Goal: Find contact information: Find contact information

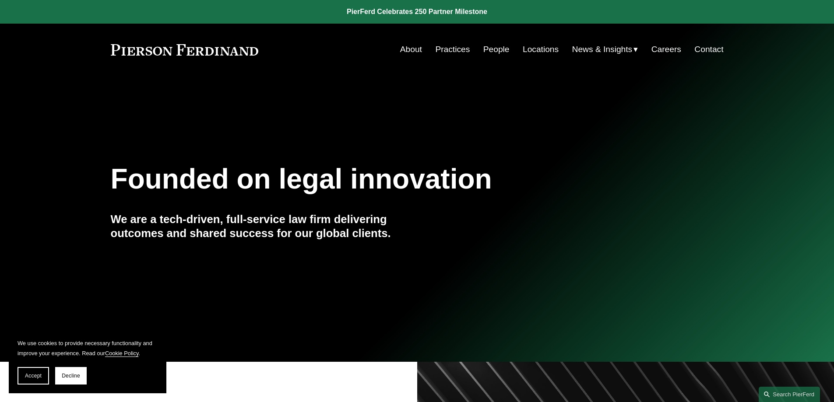
click at [502, 49] on link "People" at bounding box center [496, 49] width 26 height 17
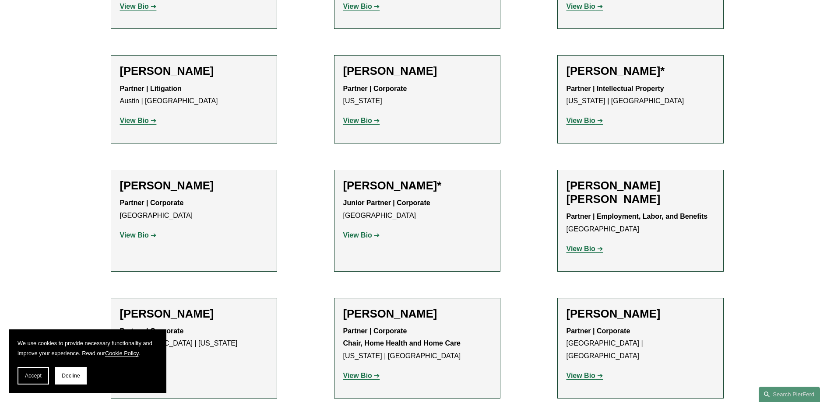
scroll to position [613, 0]
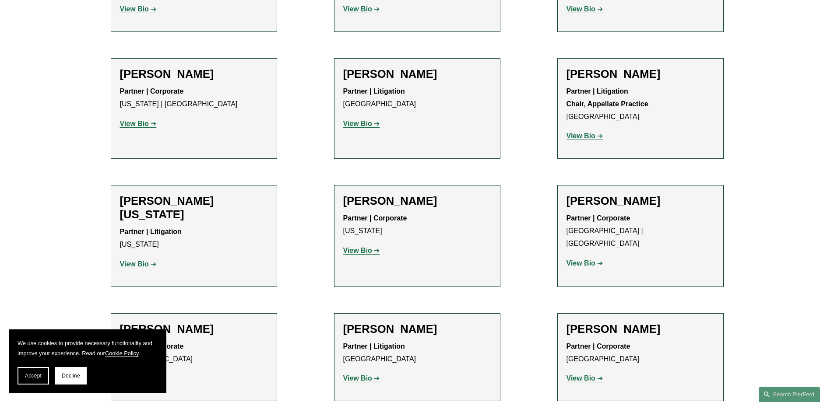
drag, startPoint x: 405, startPoint y: 116, endPoint x: 429, endPoint y: 366, distance: 251.2
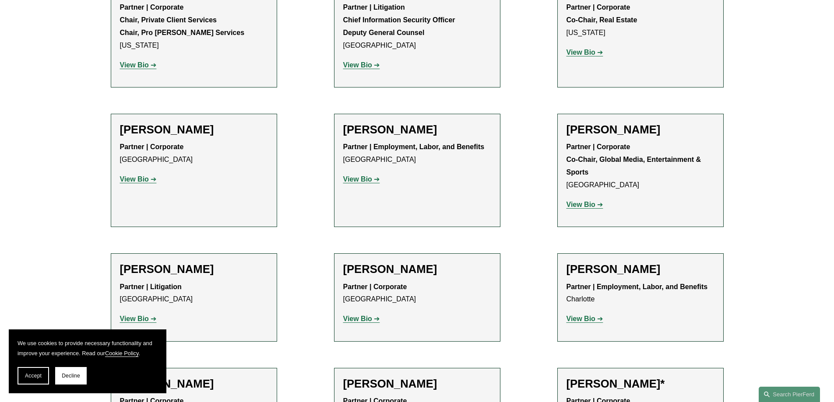
drag, startPoint x: 428, startPoint y: 309, endPoint x: 427, endPoint y: 269, distance: 40.3
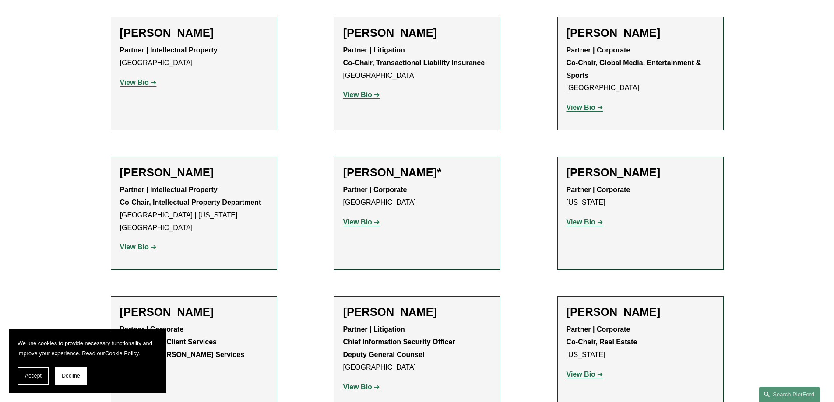
drag, startPoint x: 428, startPoint y: 268, endPoint x: 427, endPoint y: 193, distance: 74.5
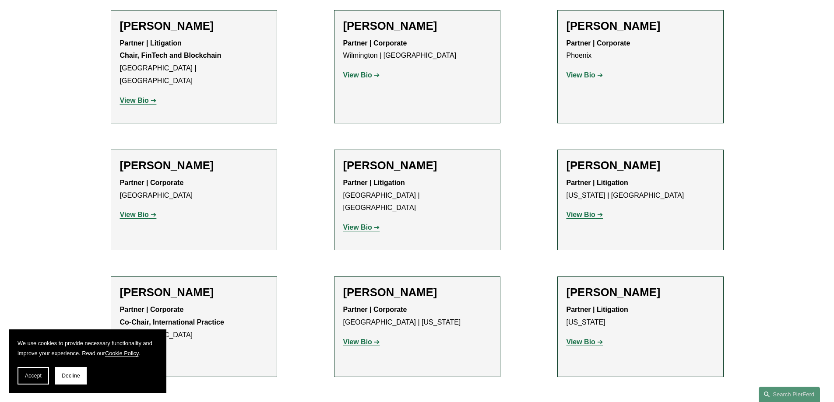
scroll to position [5987, 0]
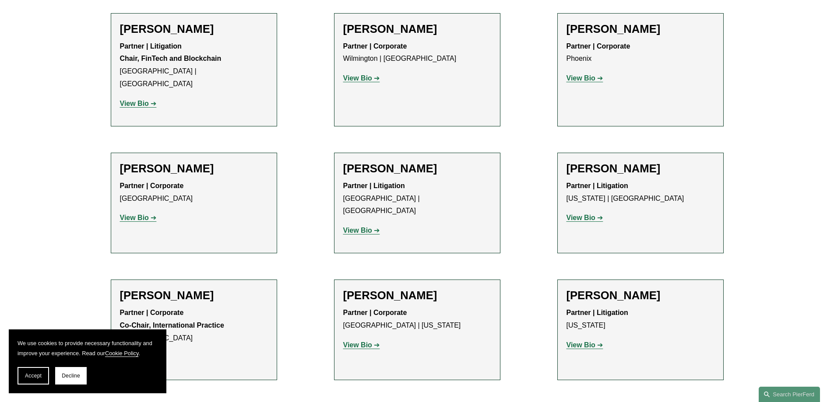
drag, startPoint x: 615, startPoint y: 109, endPoint x: 617, endPoint y: 113, distance: 4.7
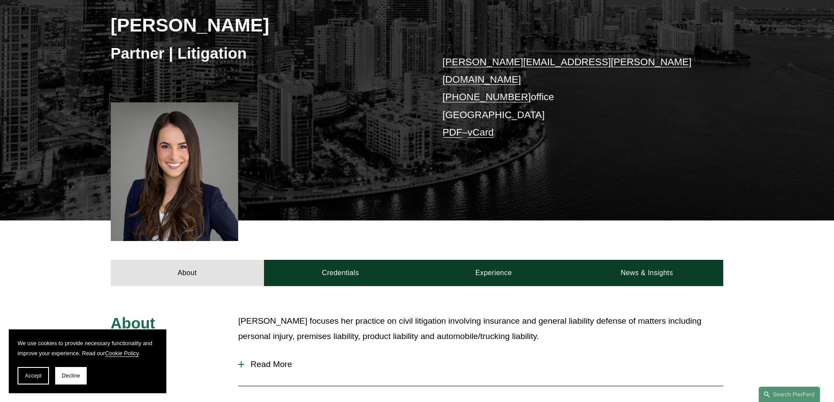
scroll to position [131, 0]
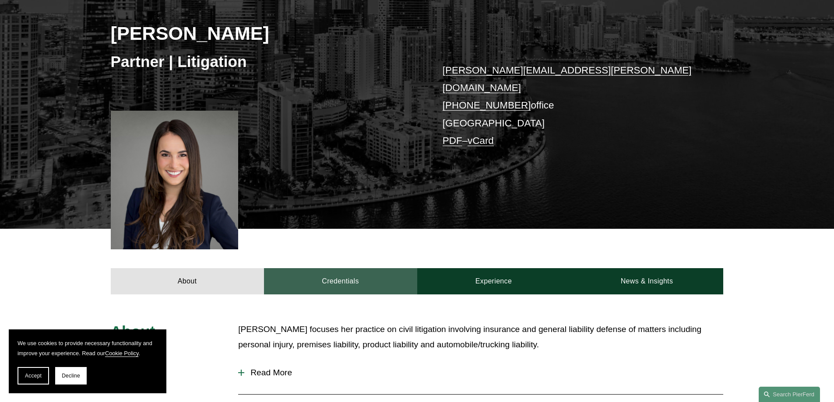
click at [339, 269] on link "Credentials" at bounding box center [340, 281] width 153 height 26
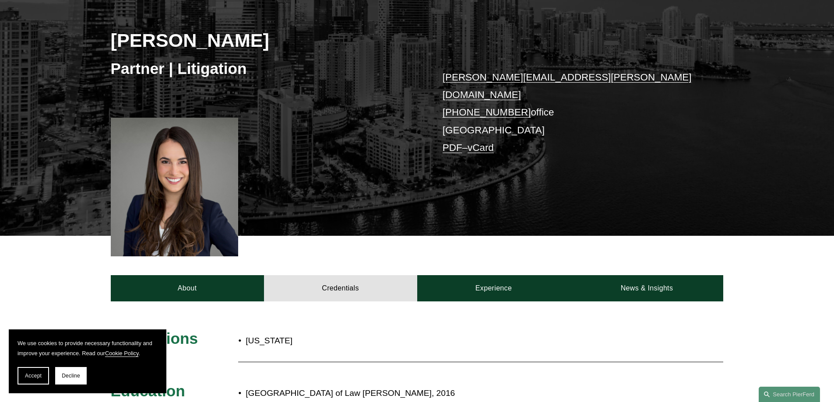
scroll to position [109, 0]
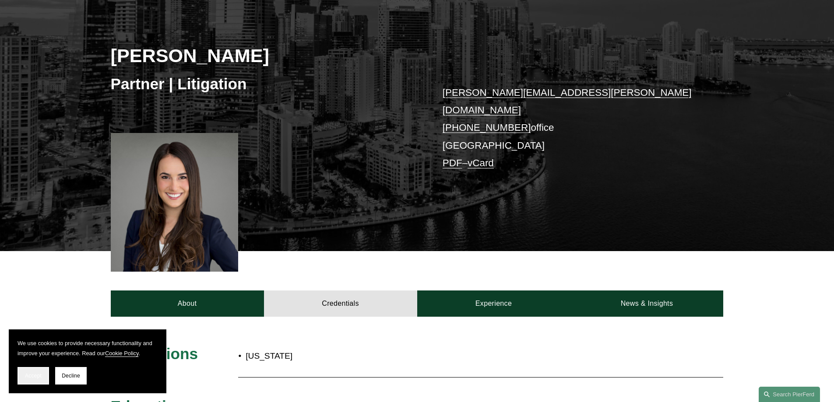
click at [35, 381] on button "Accept" at bounding box center [34, 376] width 32 height 18
